Goal: Check status: Check status

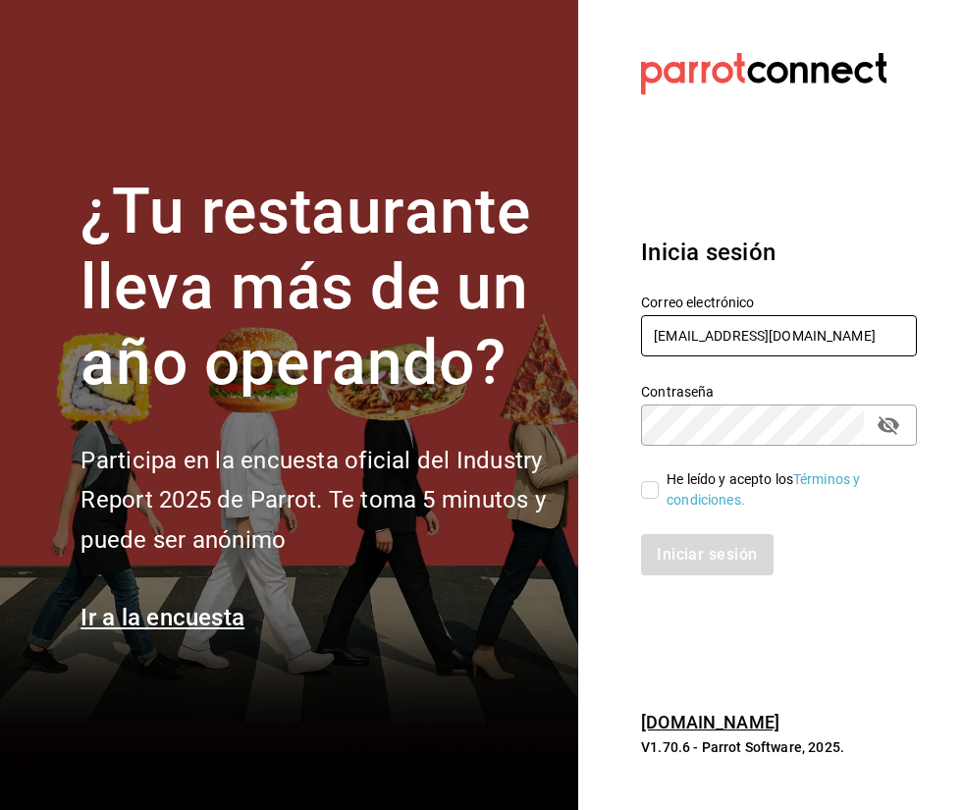
click at [735, 341] on input "pr@peace.com" at bounding box center [779, 335] width 276 height 41
type input "gm@peace.com"
click at [650, 487] on input "He leído y acepto los Términos y condiciones." at bounding box center [650, 490] width 18 height 18
checkbox input "true"
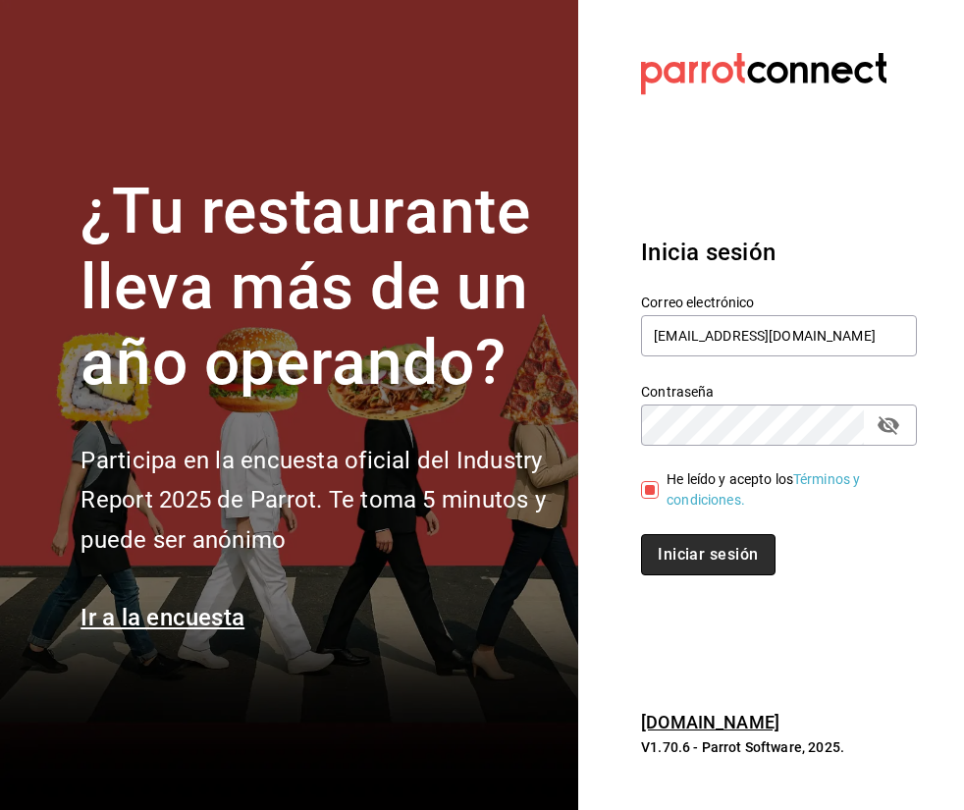
click at [682, 560] on button "Iniciar sesión" at bounding box center [707, 554] width 133 height 41
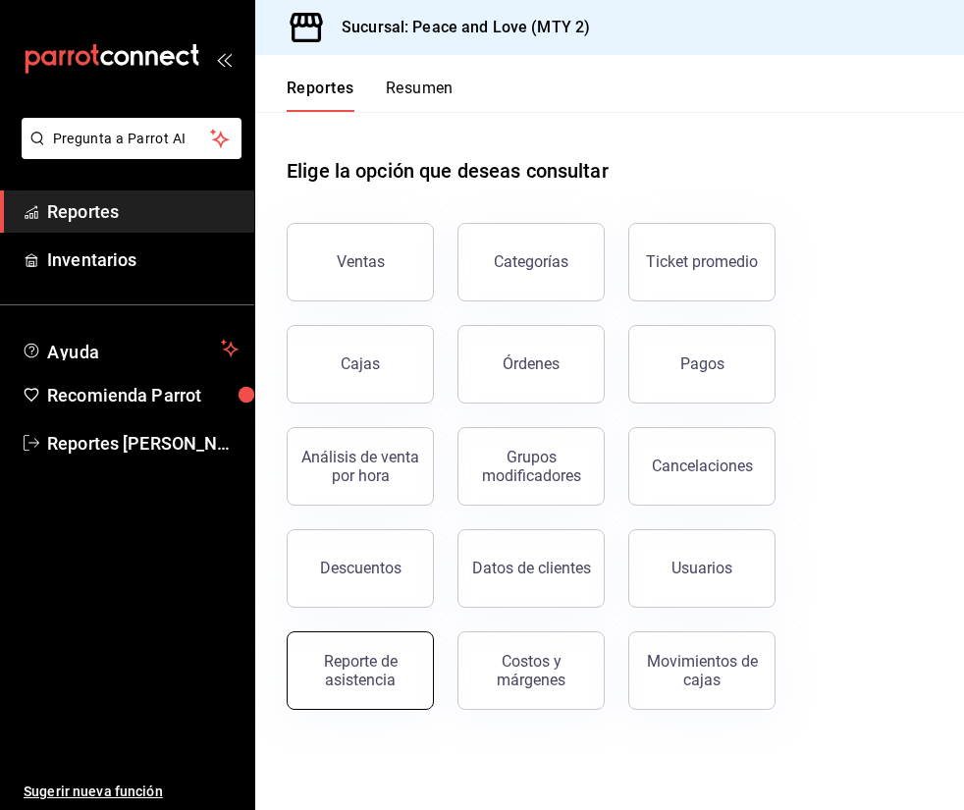
click at [396, 669] on div "Reporte de asistencia" at bounding box center [360, 670] width 122 height 37
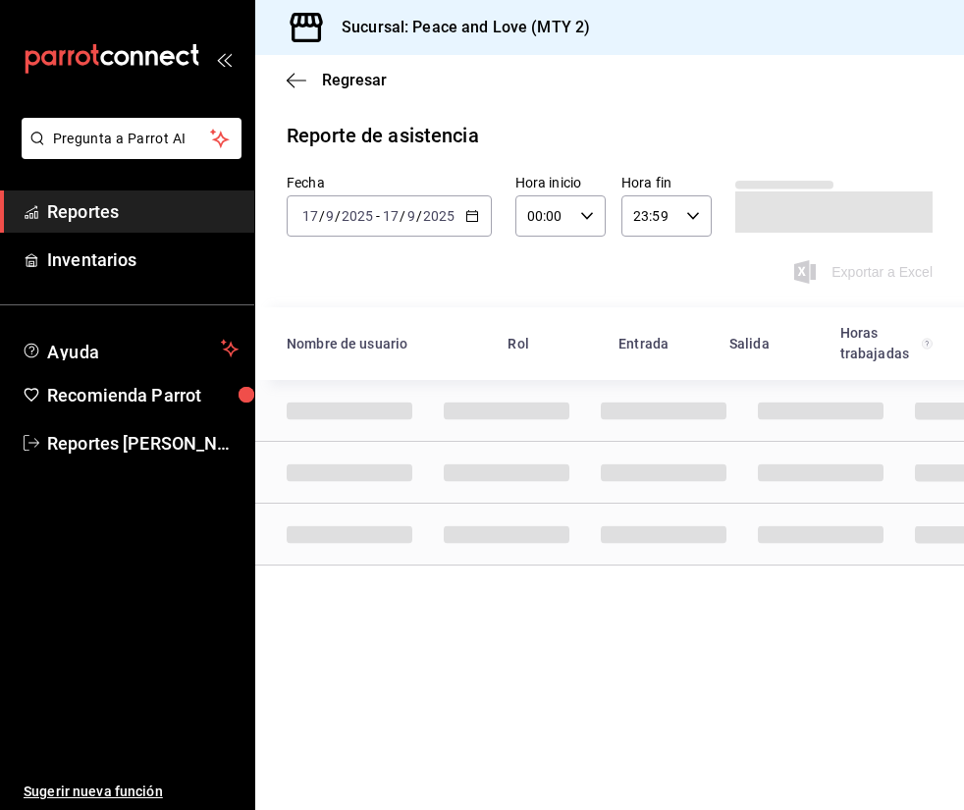
click at [363, 223] on input "2025" at bounding box center [357, 216] width 33 height 16
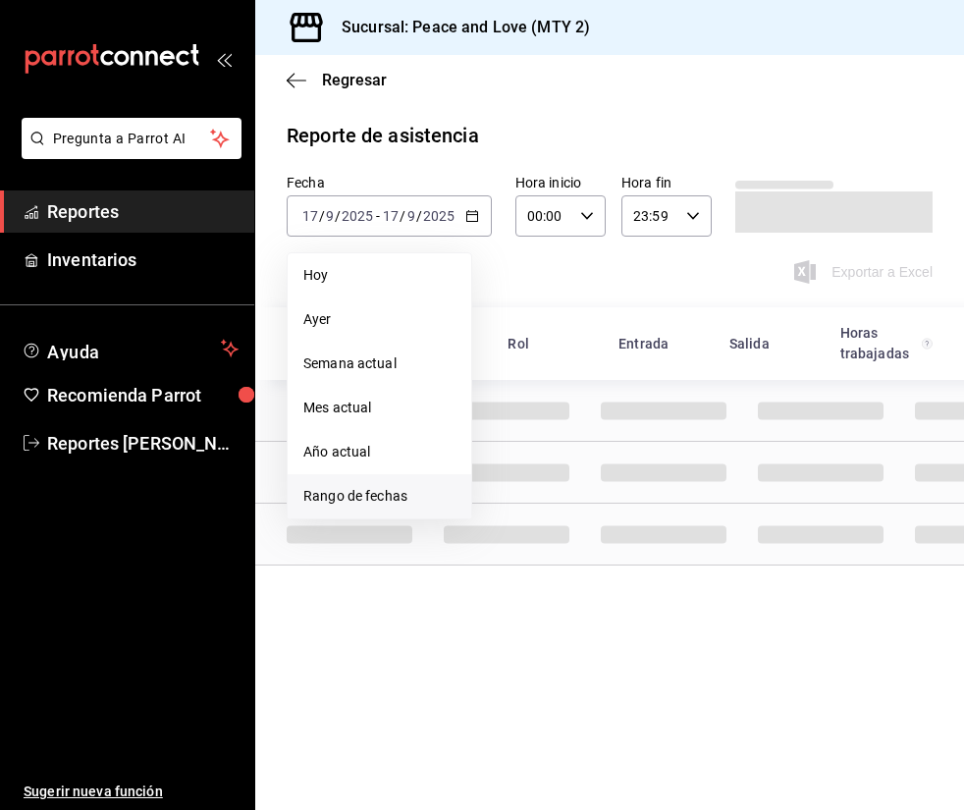
click at [353, 494] on span "Rango de fechas" at bounding box center [379, 496] width 152 height 21
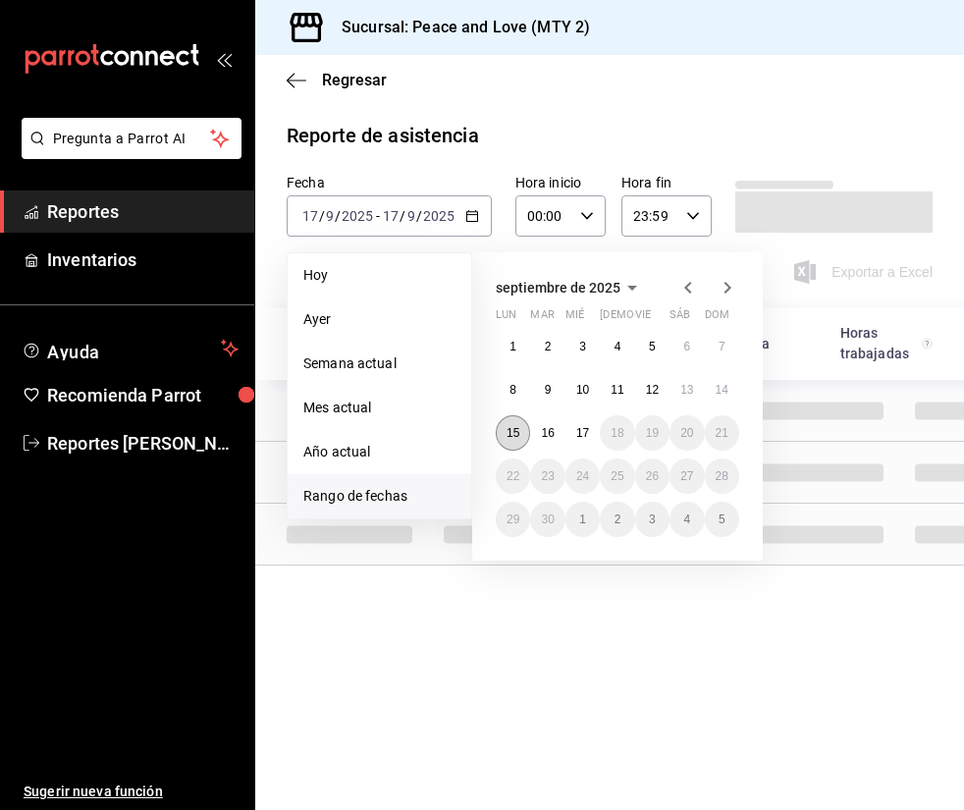
click at [505, 433] on button "15" at bounding box center [513, 432] width 34 height 35
click at [578, 429] on abbr "17" at bounding box center [582, 433] width 13 height 14
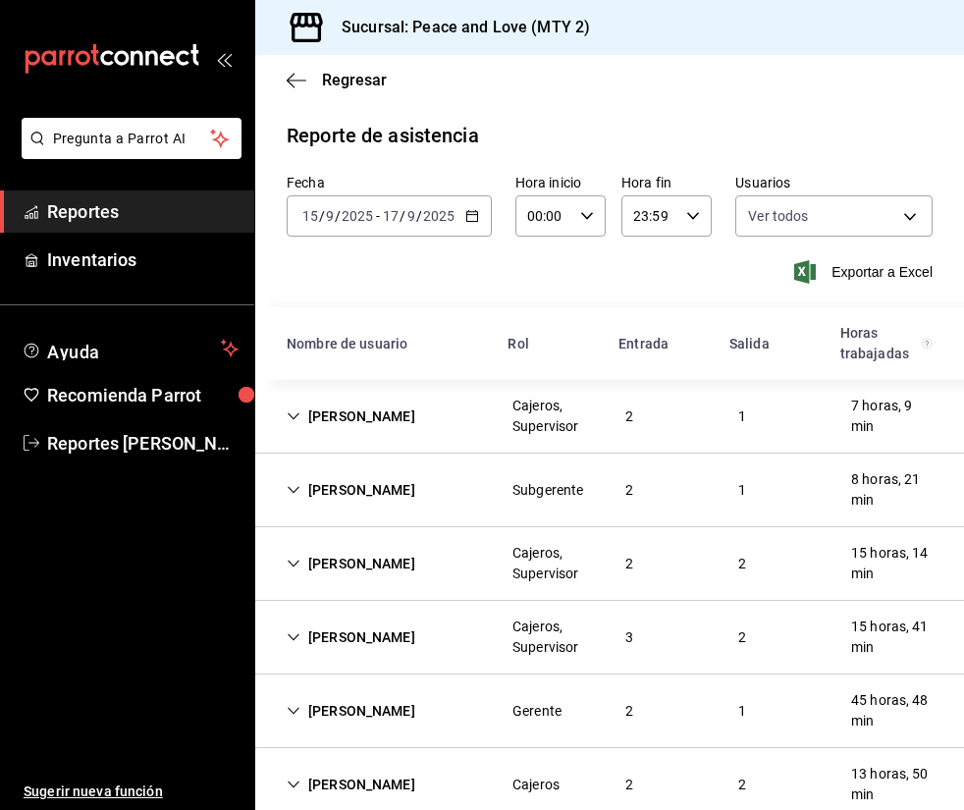
click at [288, 408] on div "[PERSON_NAME]" at bounding box center [351, 417] width 160 height 36
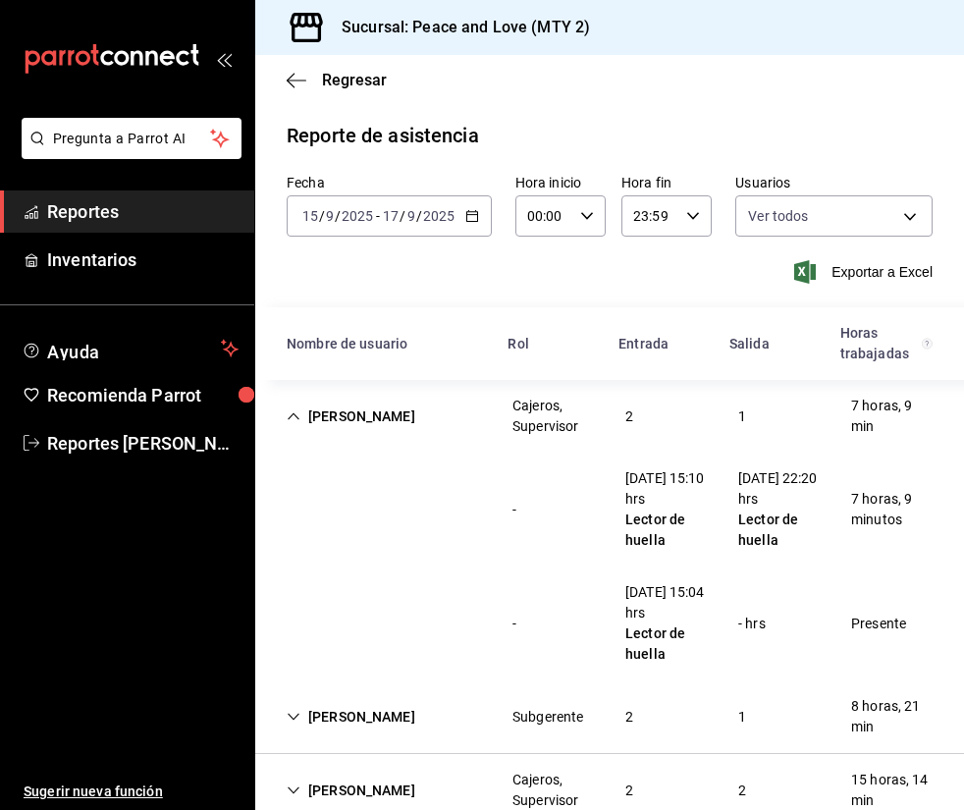
click at [296, 415] on icon "Cell" at bounding box center [294, 416] width 14 height 14
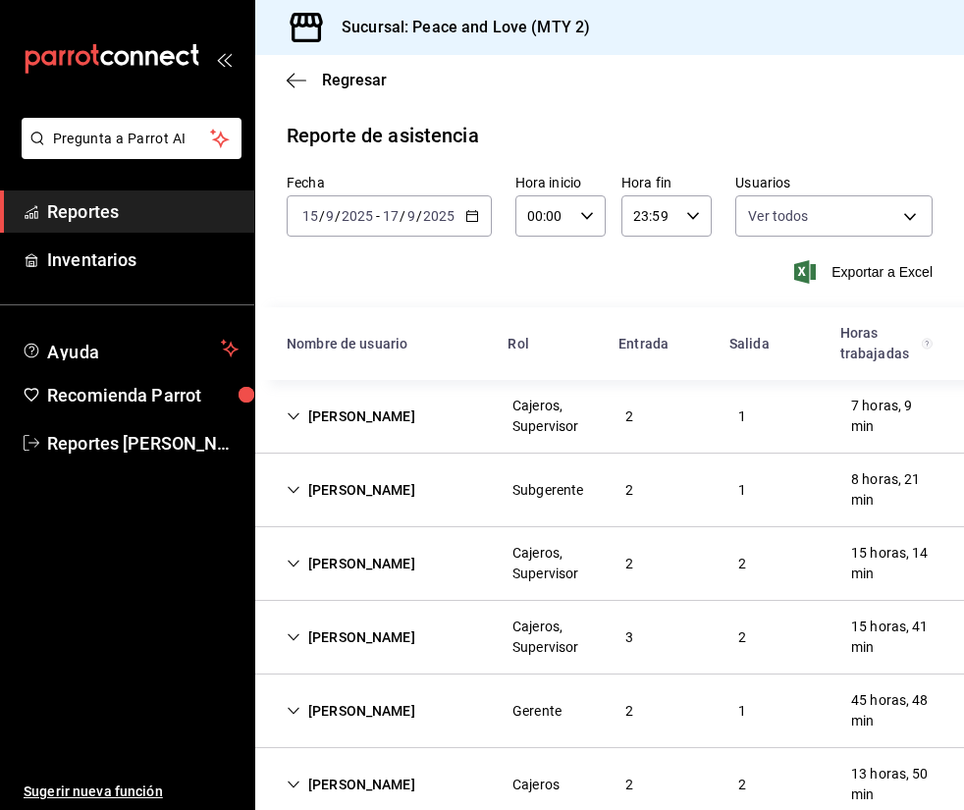
click at [293, 487] on icon "Cell" at bounding box center [294, 490] width 14 height 14
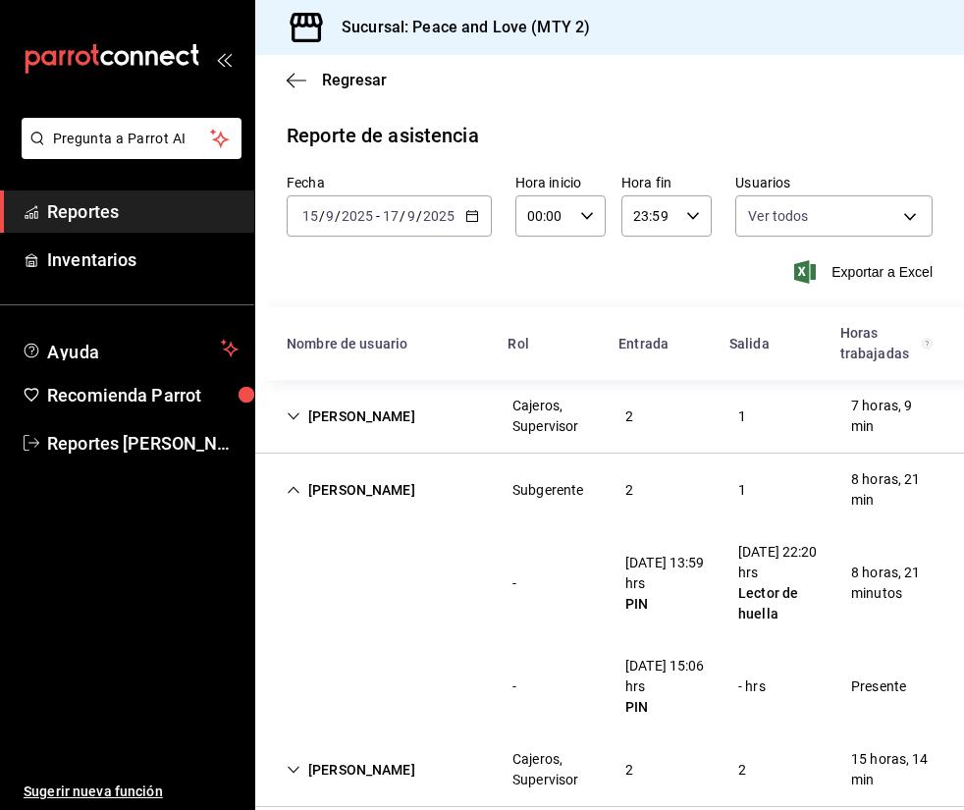
click at [293, 487] on icon "Cell" at bounding box center [294, 490] width 14 height 14
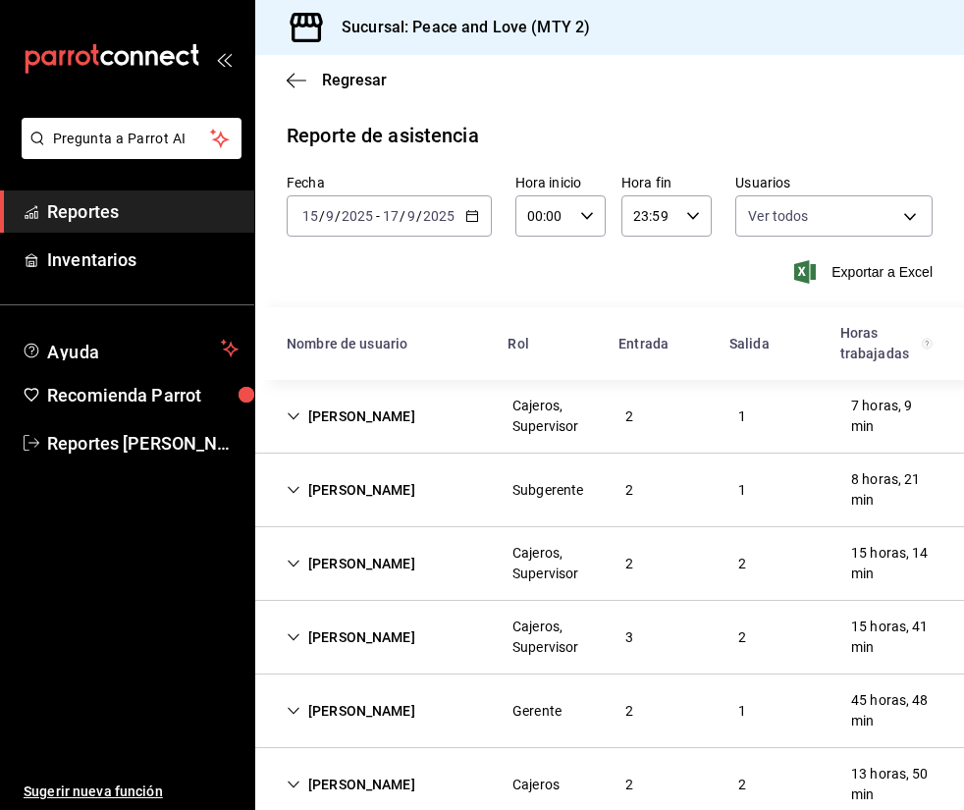
click at [276, 559] on div "[PERSON_NAME]" at bounding box center [351, 564] width 160 height 36
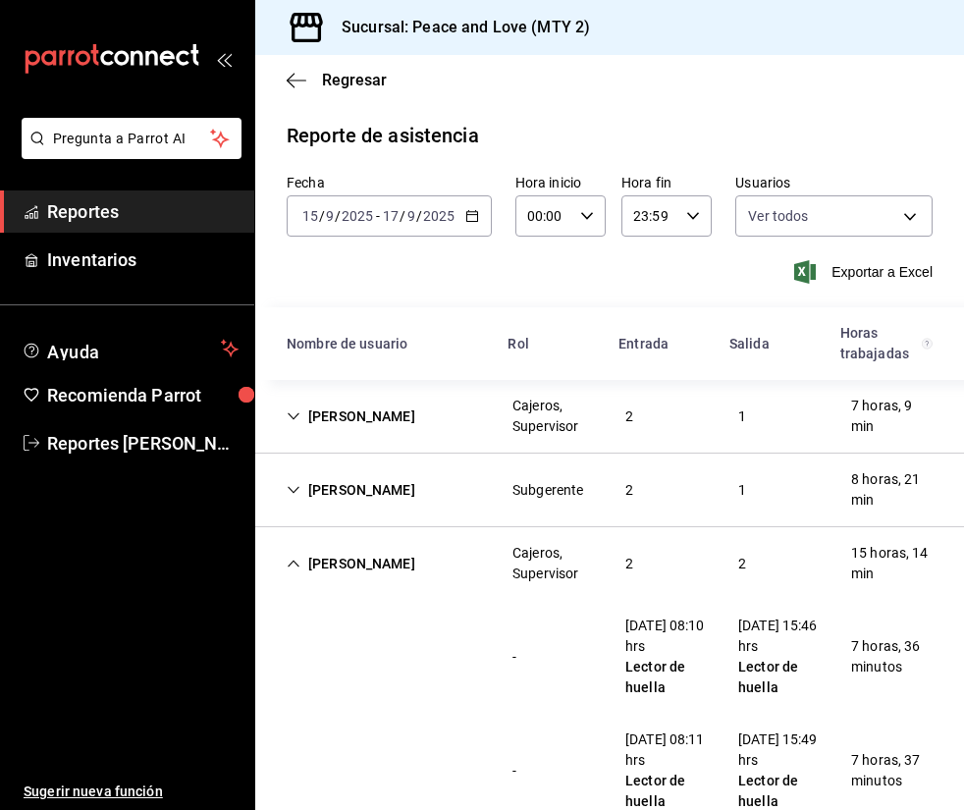
click at [282, 560] on div "[PERSON_NAME]" at bounding box center [351, 564] width 160 height 36
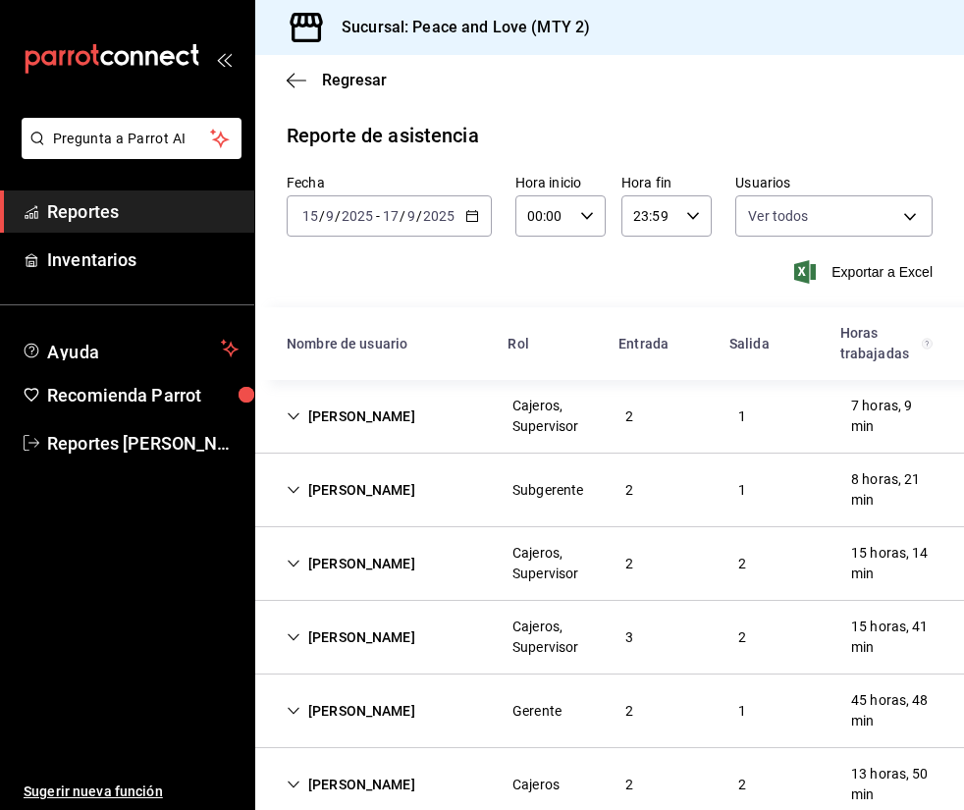
click at [290, 560] on icon "Cell" at bounding box center [294, 564] width 14 height 14
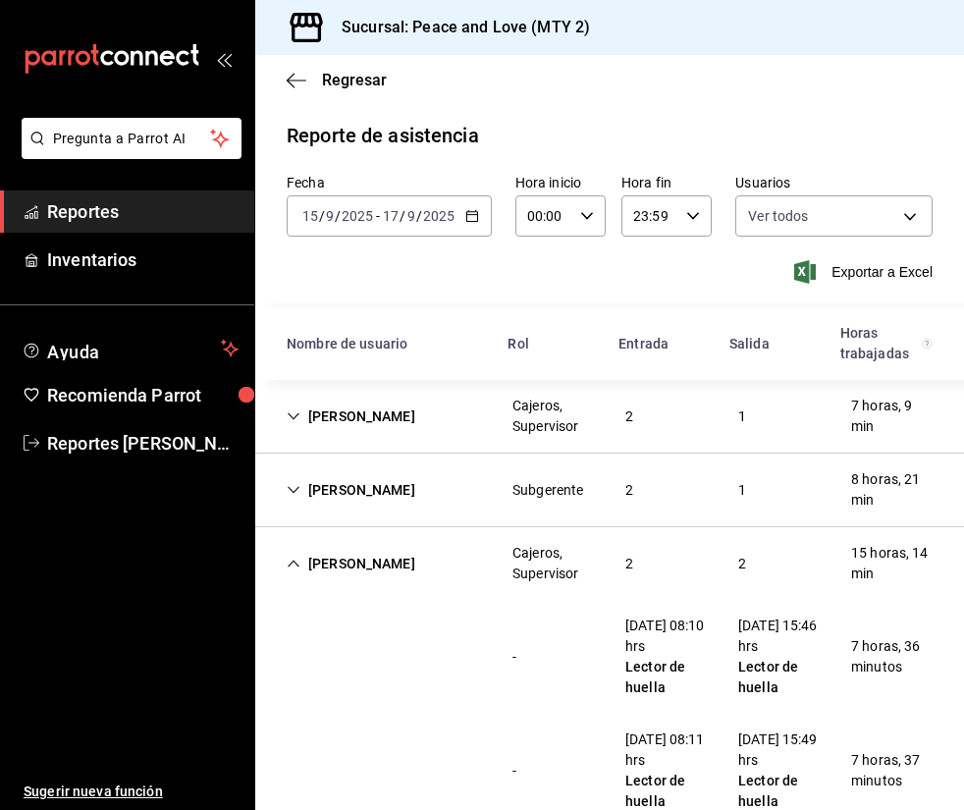
click at [290, 560] on icon "Cell" at bounding box center [294, 564] width 14 height 14
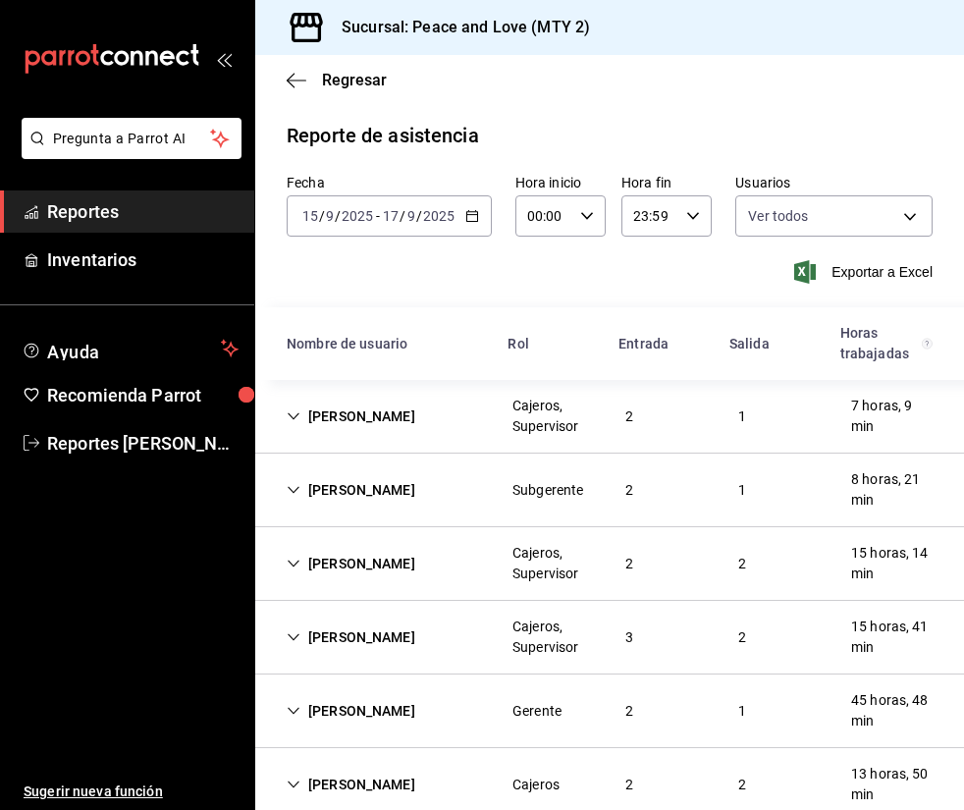
click at [287, 637] on icon "Cell" at bounding box center [294, 637] width 14 height 14
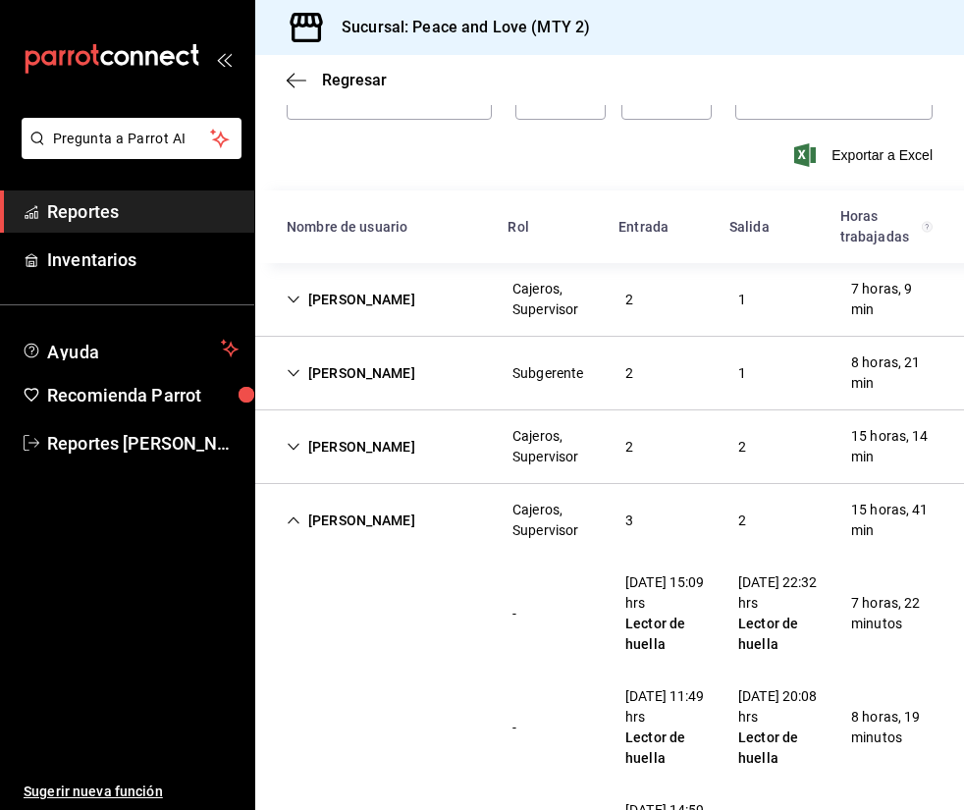
scroll to position [125, 0]
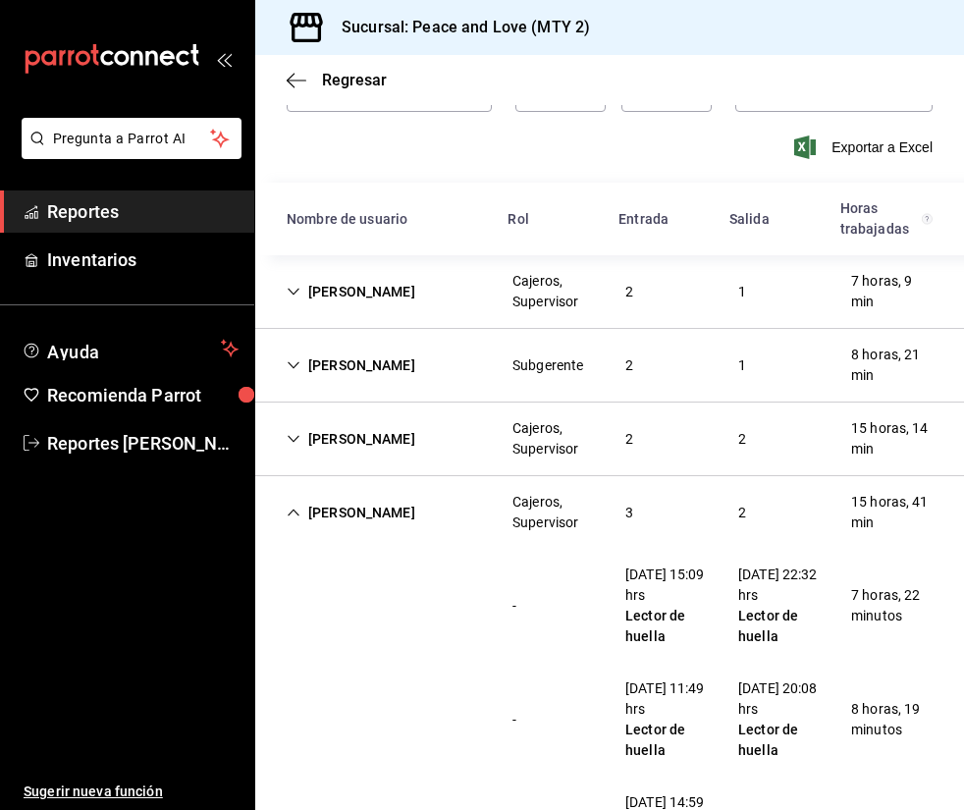
click at [293, 514] on icon "Cell" at bounding box center [294, 513] width 14 height 14
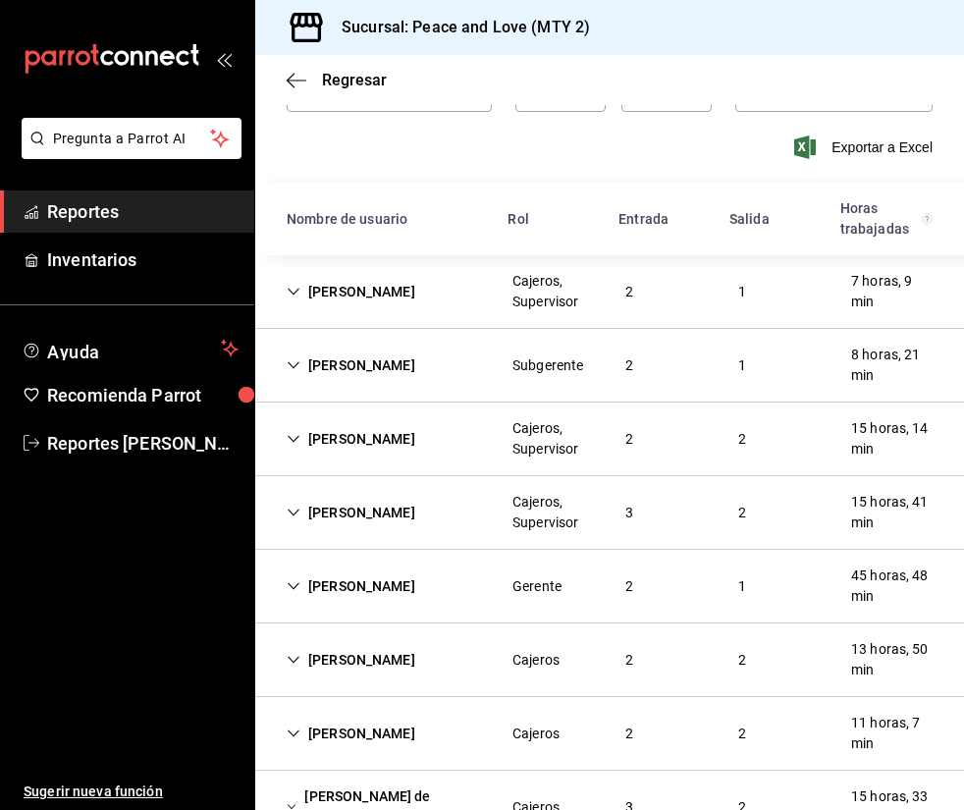
click at [288, 667] on div "[PERSON_NAME]" at bounding box center [351, 660] width 160 height 36
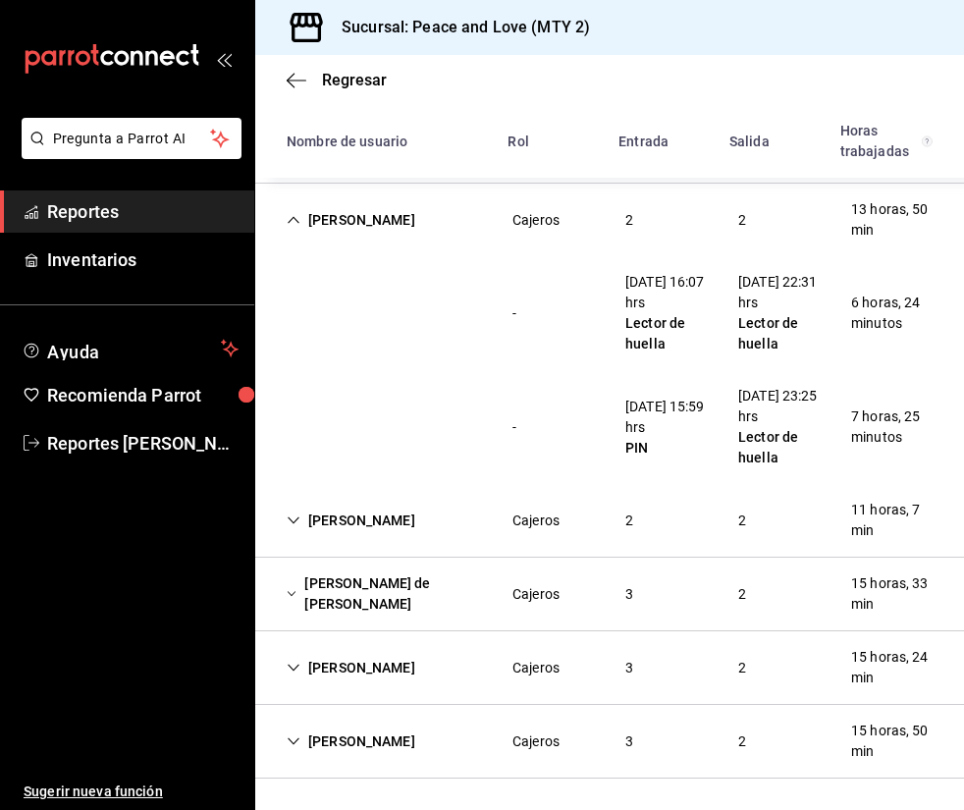
scroll to position [564, 0]
click at [291, 219] on icon "Cell" at bounding box center [294, 220] width 14 height 14
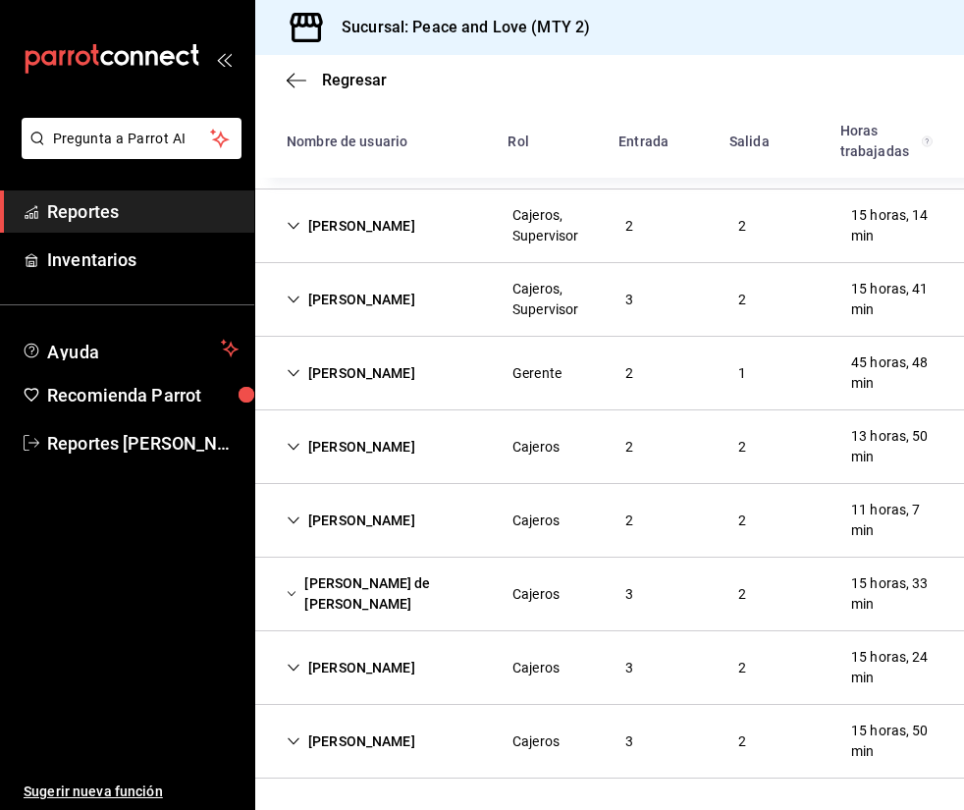
click at [291, 519] on icon "Cell" at bounding box center [294, 520] width 14 height 14
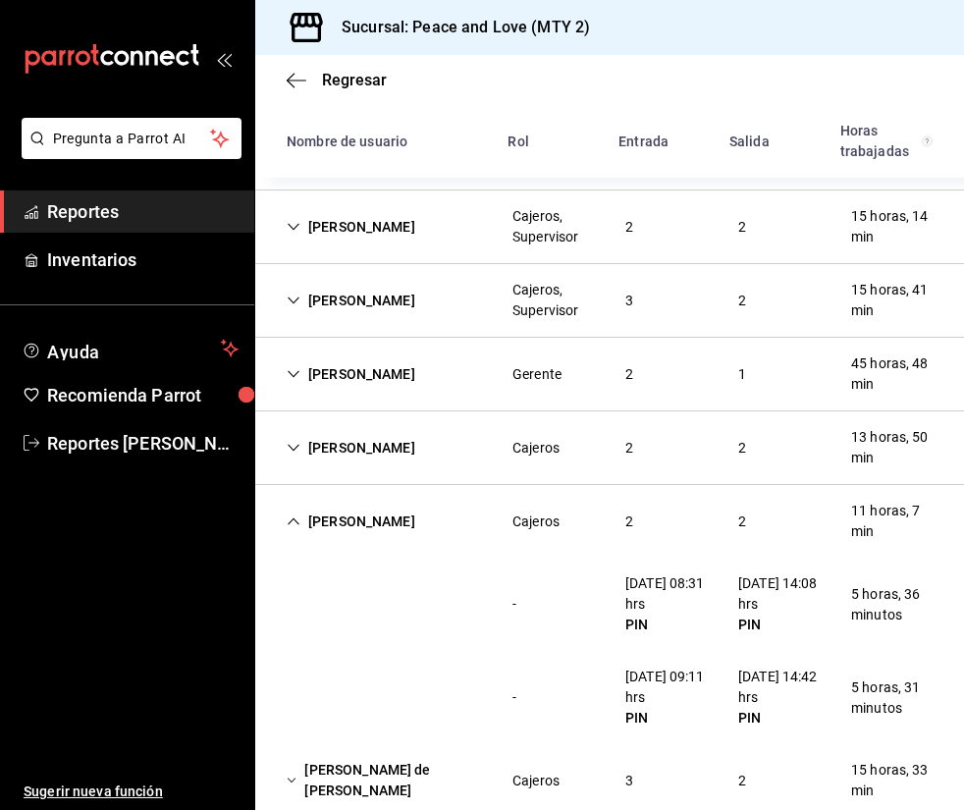
scroll to position [523, 0]
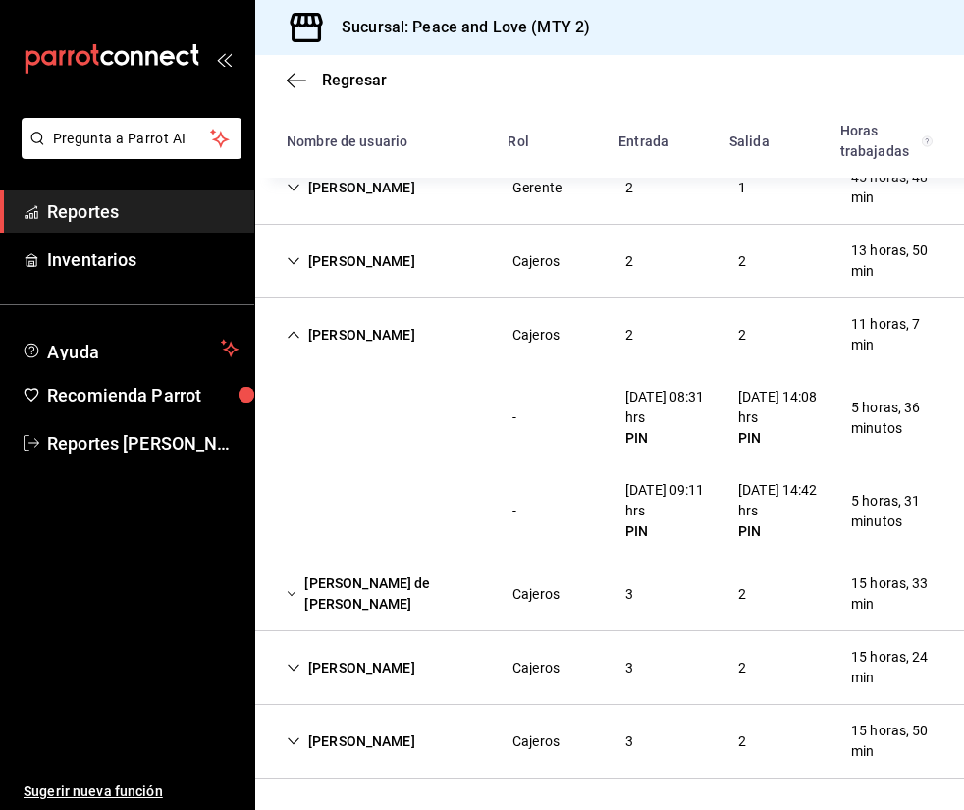
click at [296, 330] on icon "Cell" at bounding box center [294, 335] width 14 height 14
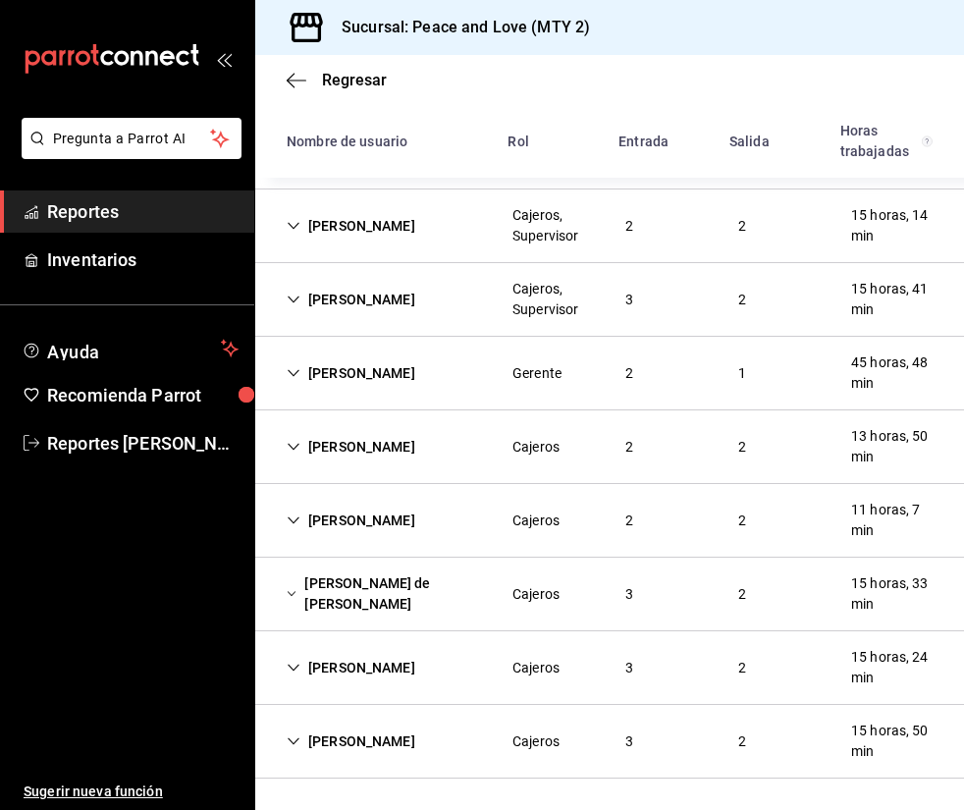
scroll to position [338, 0]
click at [289, 591] on icon "Cell" at bounding box center [292, 594] width 10 height 14
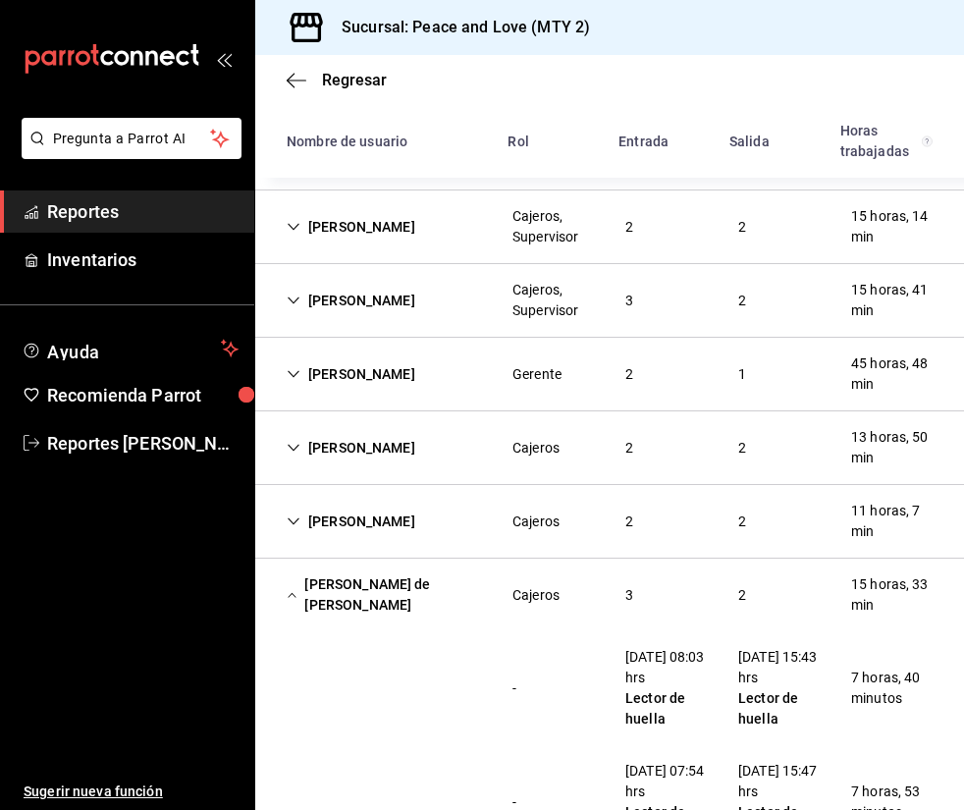
scroll to position [546, 0]
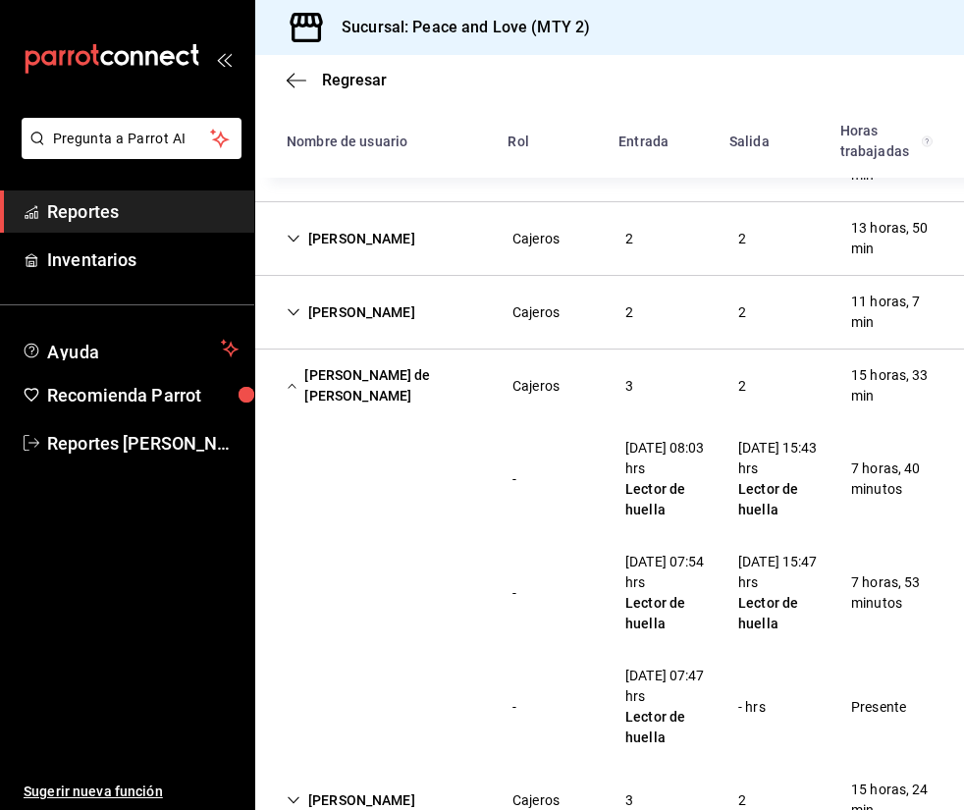
click at [289, 388] on icon "Cell" at bounding box center [292, 385] width 9 height 5
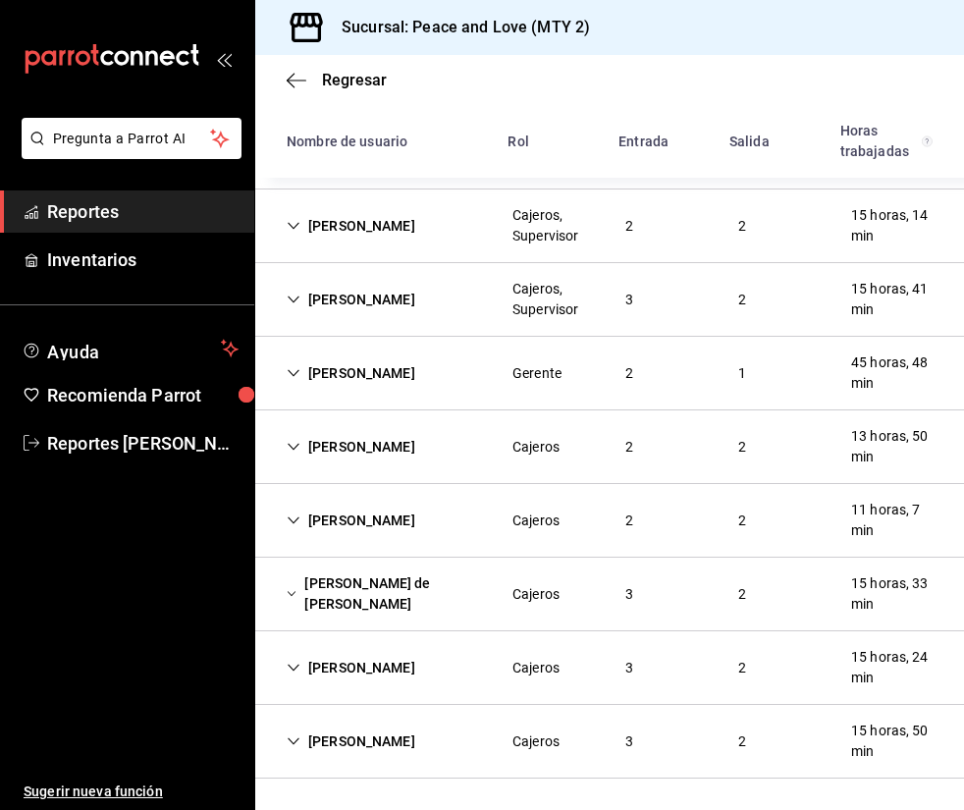
click at [293, 672] on icon "Cell" at bounding box center [294, 668] width 14 height 14
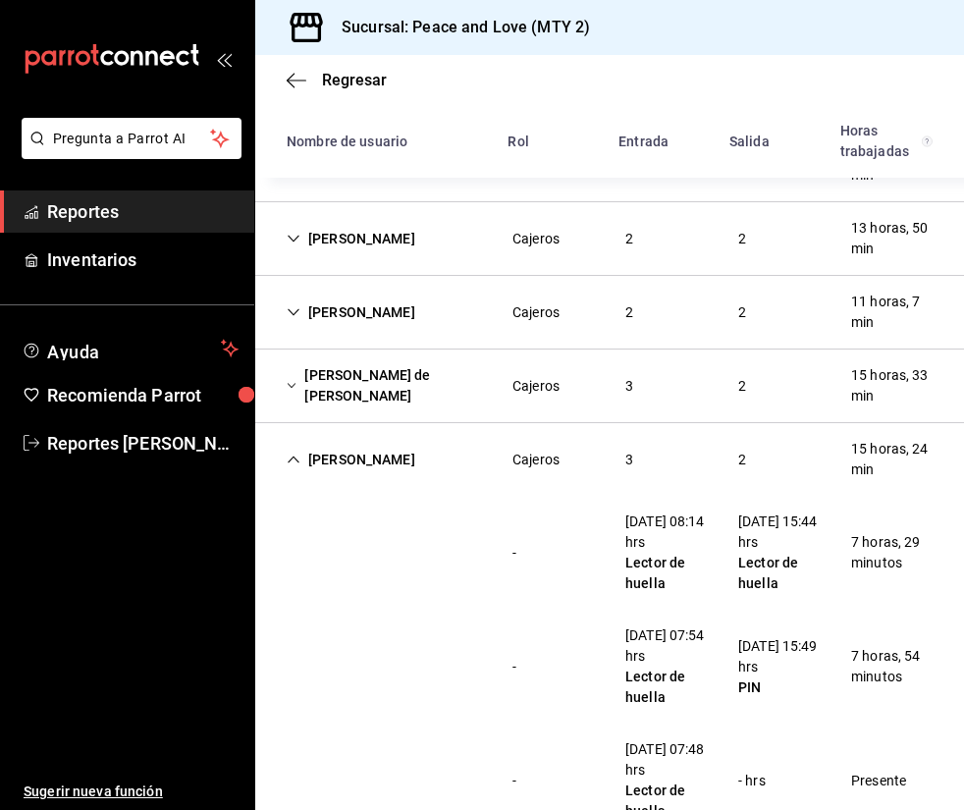
click at [286, 461] on div "[PERSON_NAME]" at bounding box center [351, 460] width 160 height 36
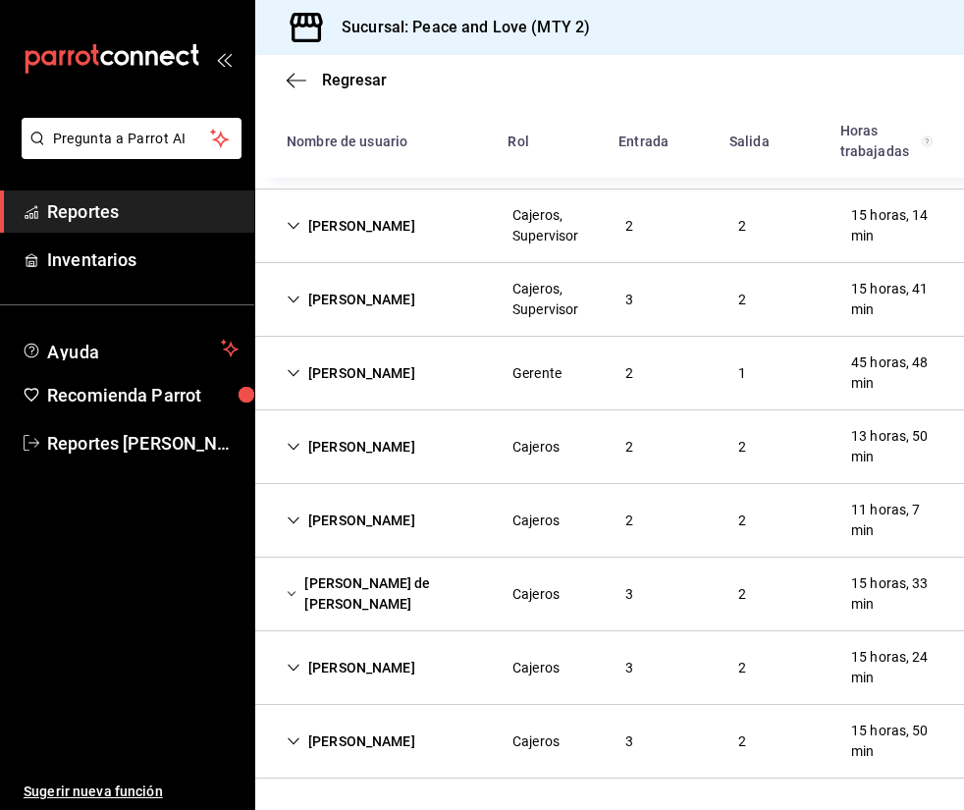
scroll to position [338, 0]
click at [298, 741] on icon "Cell" at bounding box center [294, 741] width 14 height 14
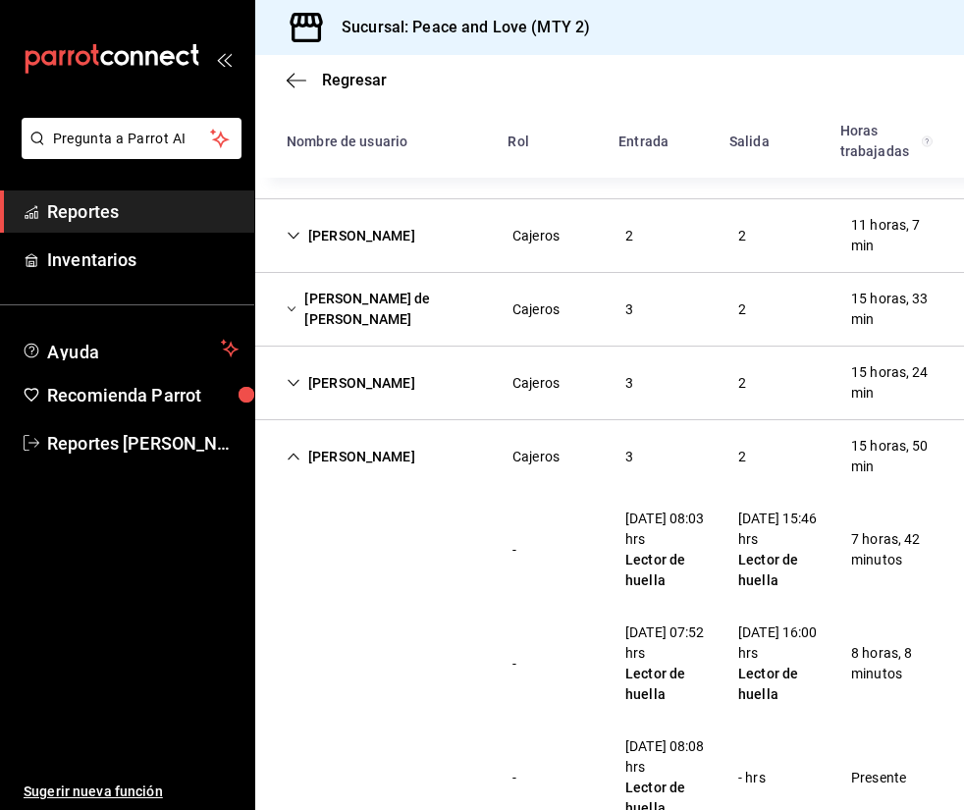
scroll to position [644, 0]
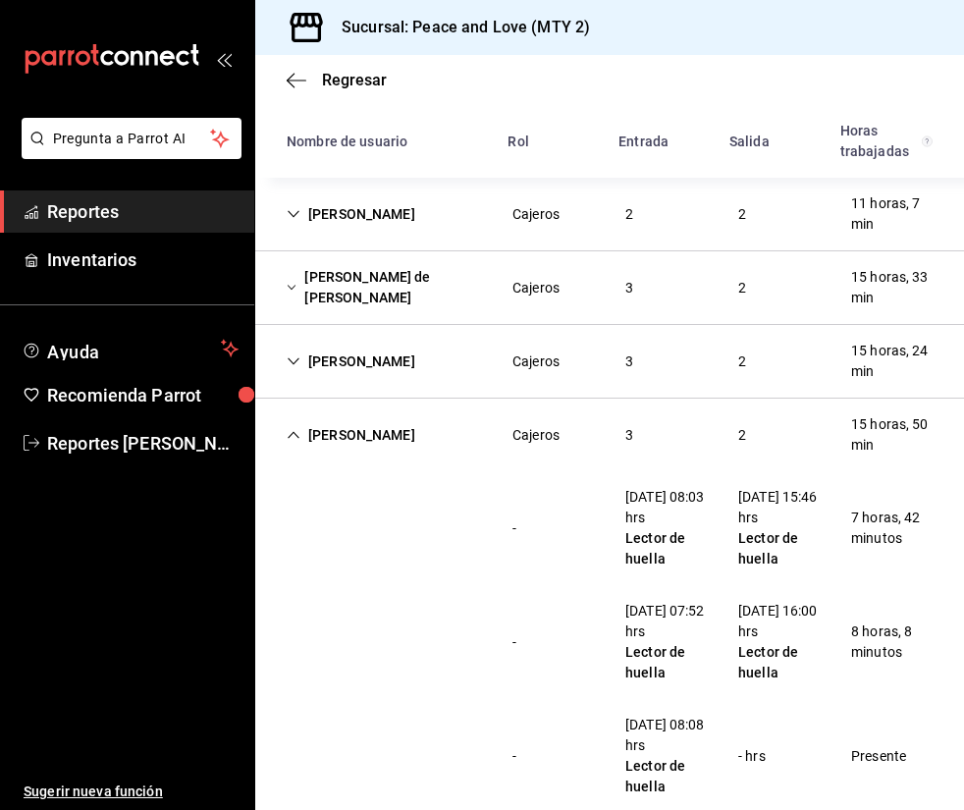
click at [295, 434] on icon "Cell" at bounding box center [294, 435] width 12 height 7
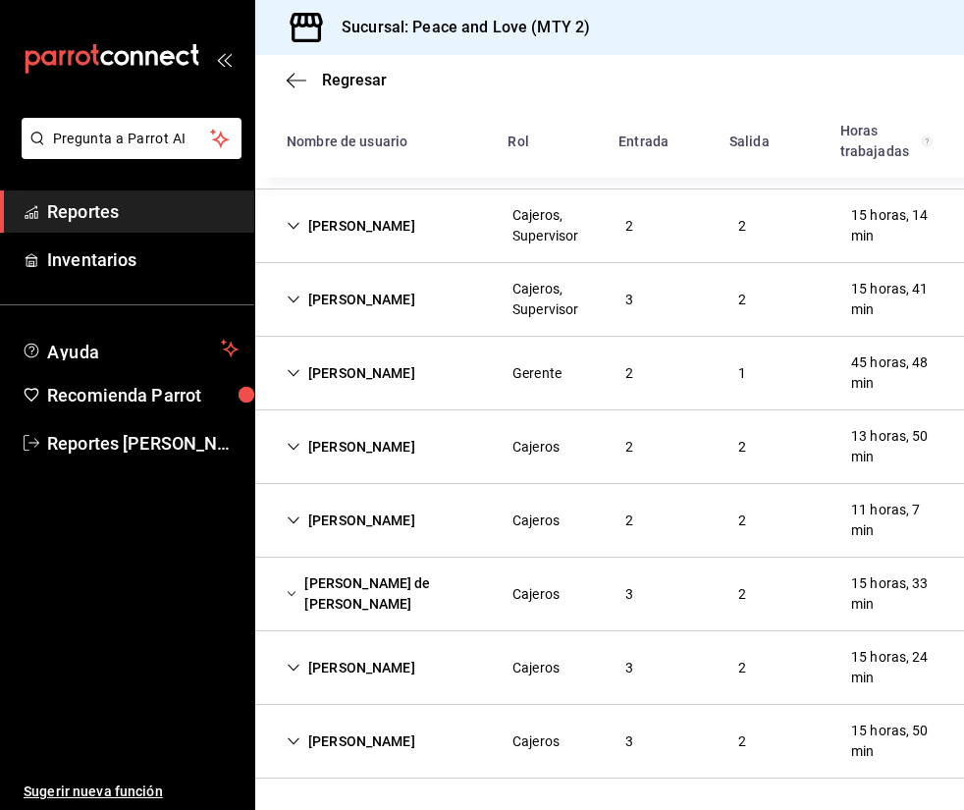
scroll to position [338, 0]
click at [296, 667] on icon "Cell" at bounding box center [294, 668] width 14 height 14
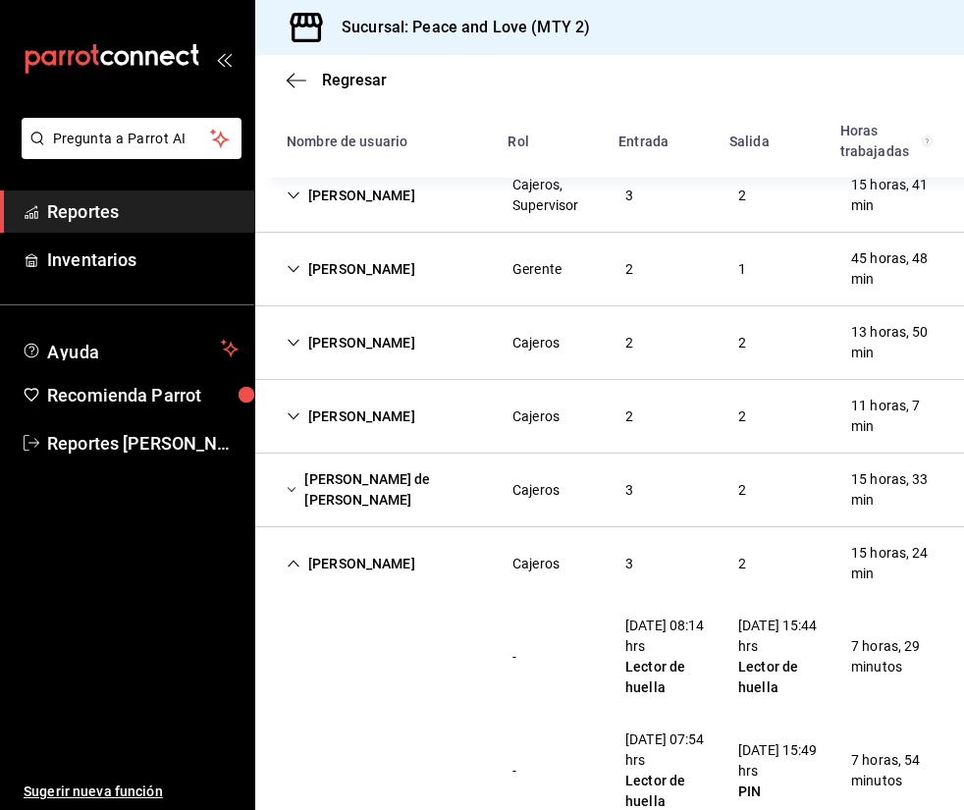
scroll to position [644, 0]
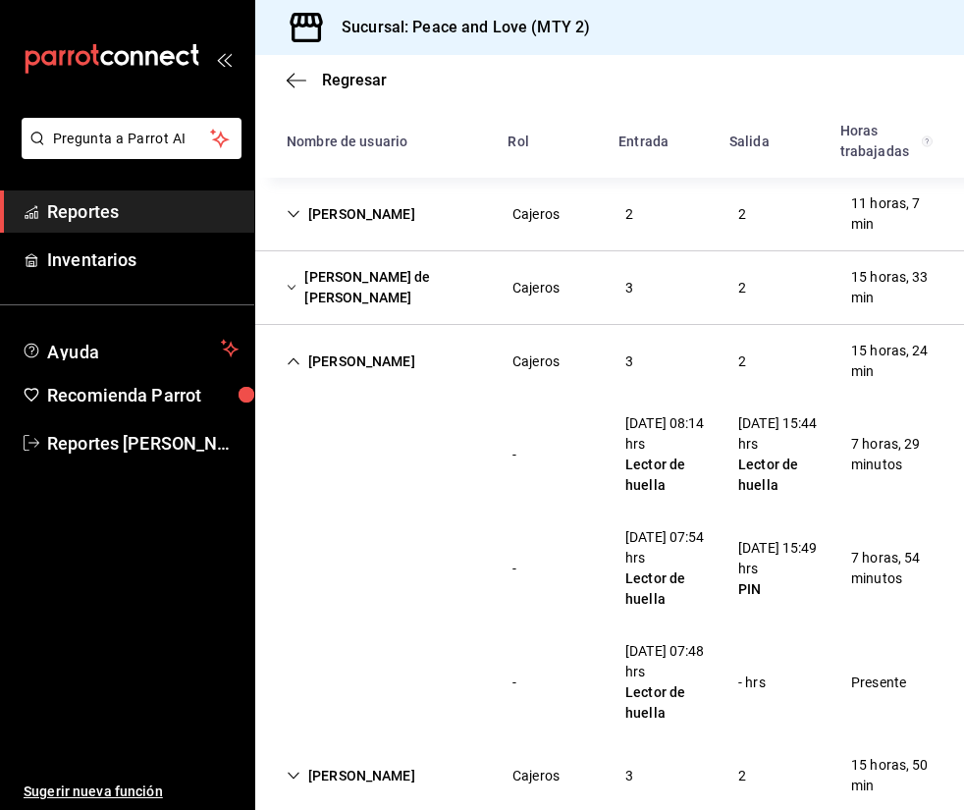
click at [293, 358] on icon "Cell" at bounding box center [294, 361] width 14 height 14
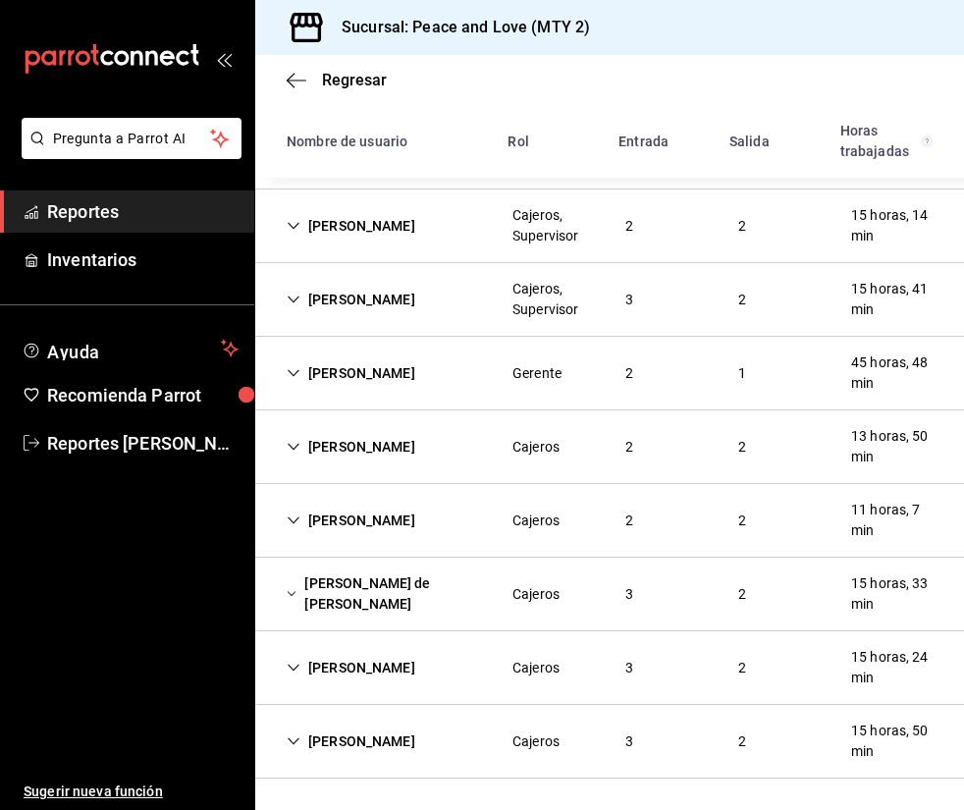
scroll to position [338, 0]
